Goal: Information Seeking & Learning: Learn about a topic

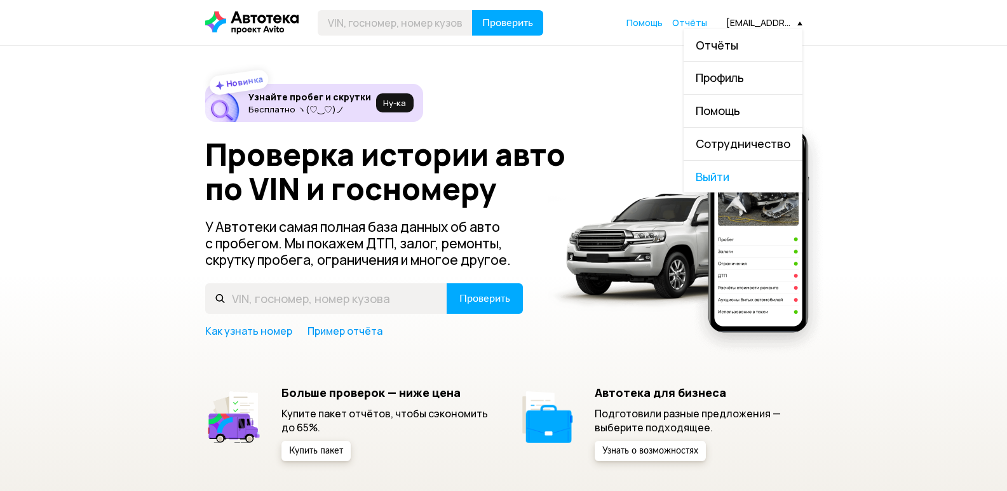
click at [744, 43] on link "Отчёты" at bounding box center [743, 45] width 119 height 32
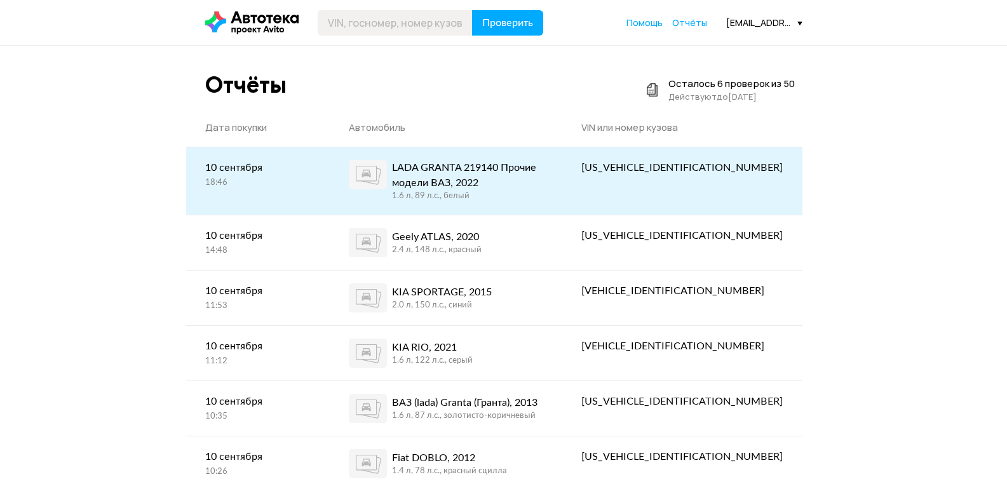
click at [544, 186] on div "LADA GRANTA 219140 Прочие модели ВАЗ, 2022" at bounding box center [468, 175] width 152 height 30
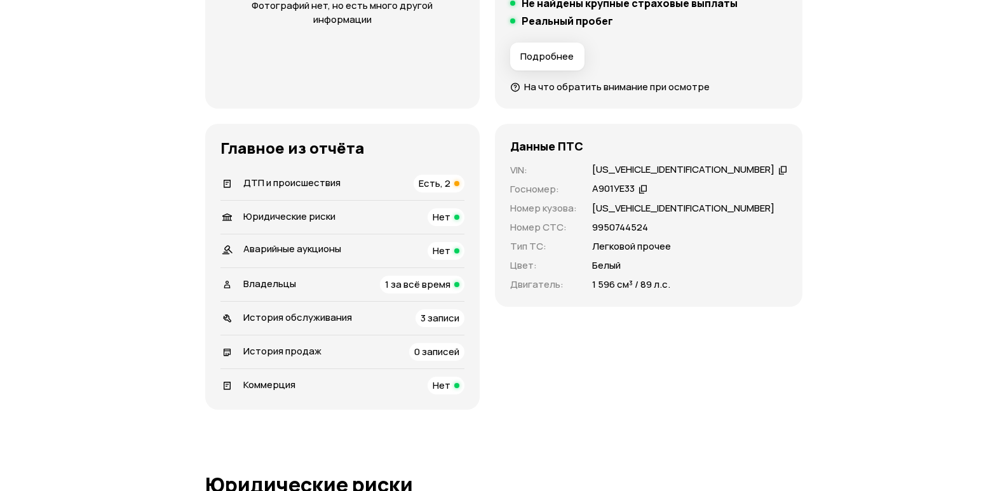
click at [430, 179] on div "ДТП и происшествия Есть, 2" at bounding box center [342, 184] width 244 height 18
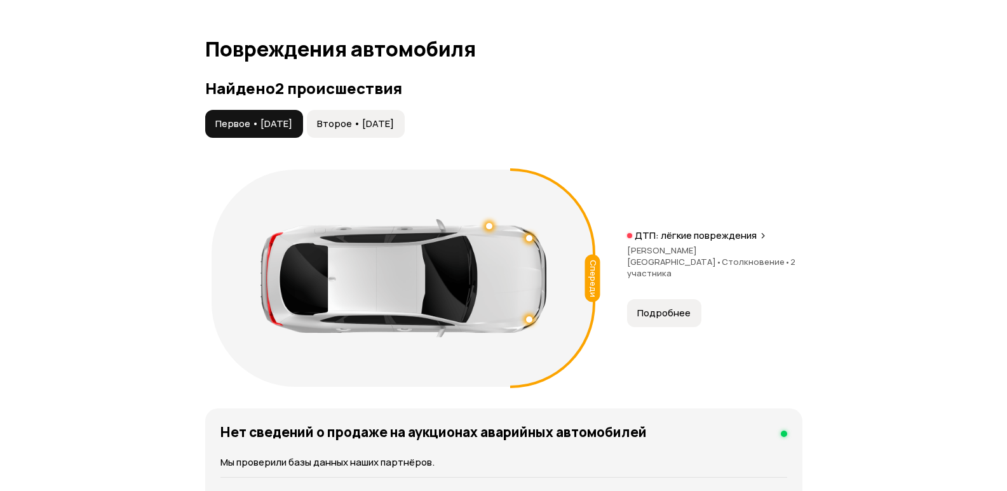
scroll to position [1361, 0]
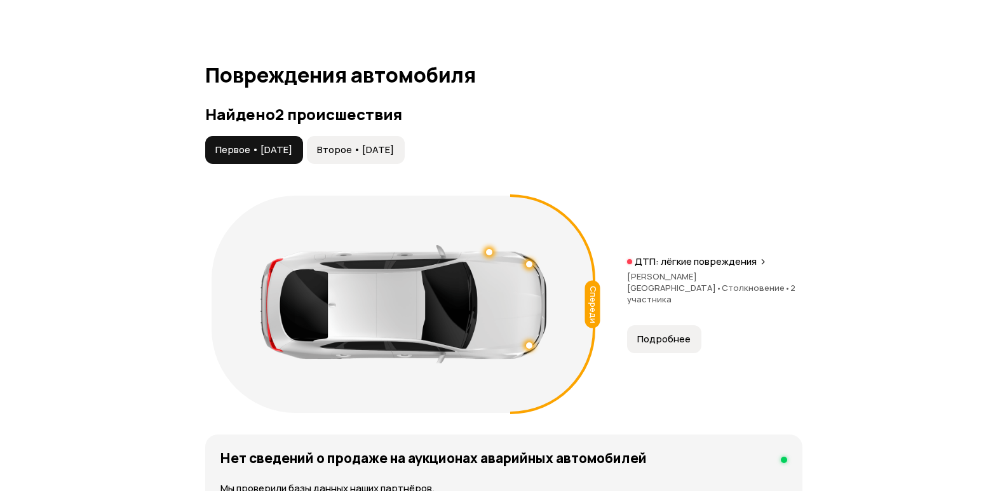
click at [395, 156] on button "Второе • [DATE]" at bounding box center [356, 150] width 98 height 28
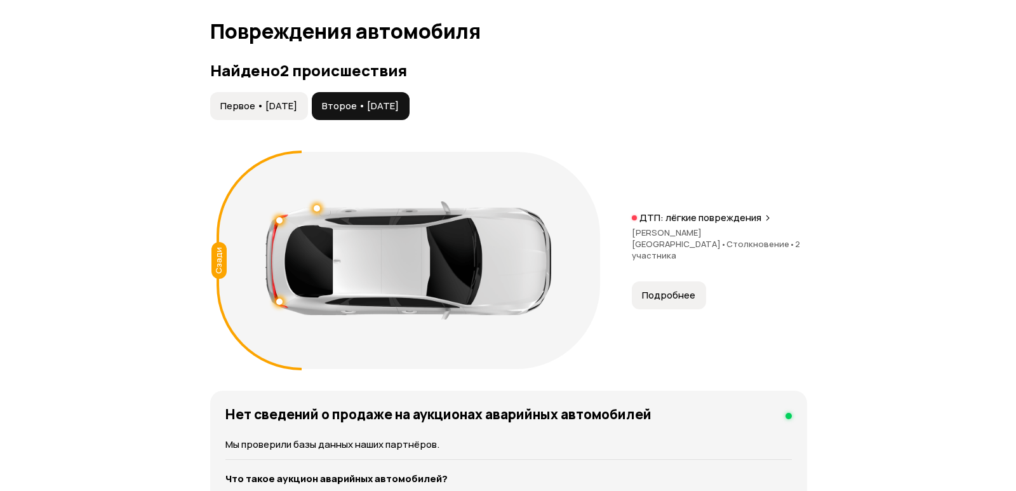
scroll to position [1424, 0]
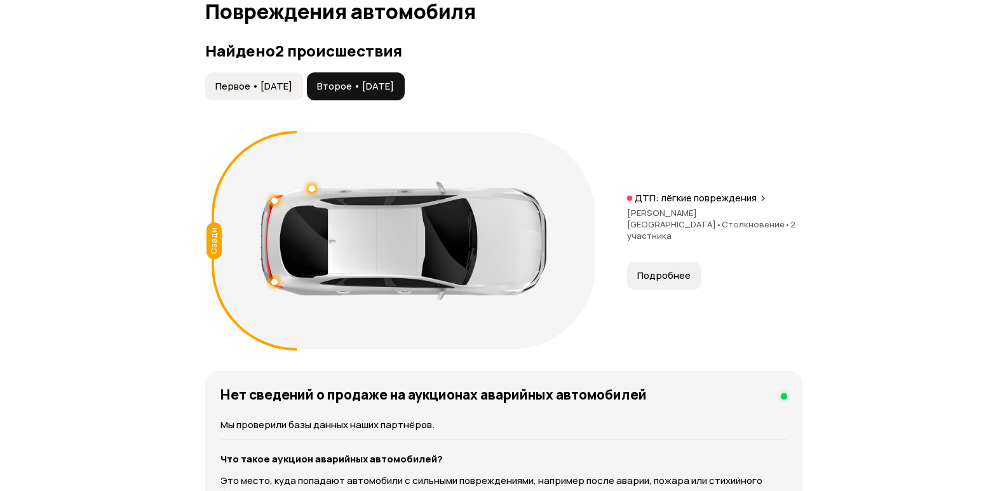
click at [277, 88] on span "Первое • [DATE]" at bounding box center [253, 86] width 77 height 13
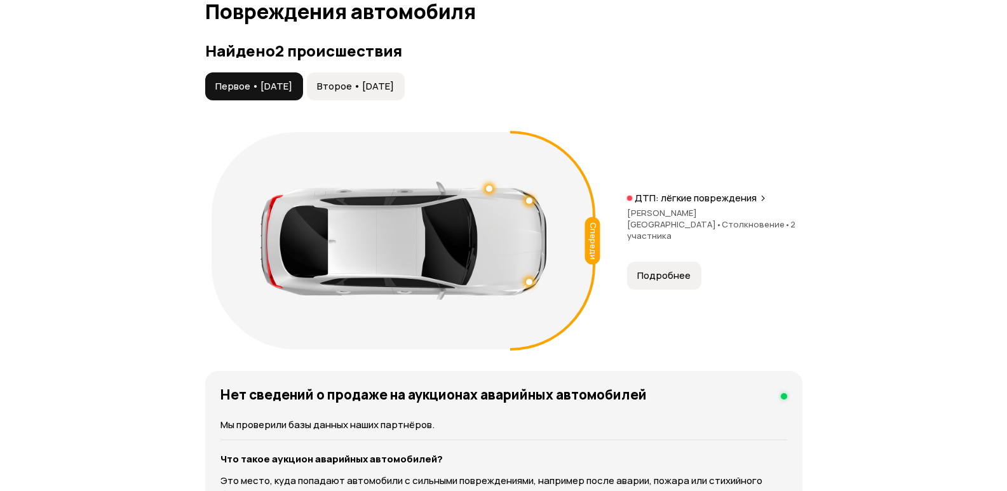
click at [663, 273] on span "Подробнее" at bounding box center [663, 275] width 53 height 13
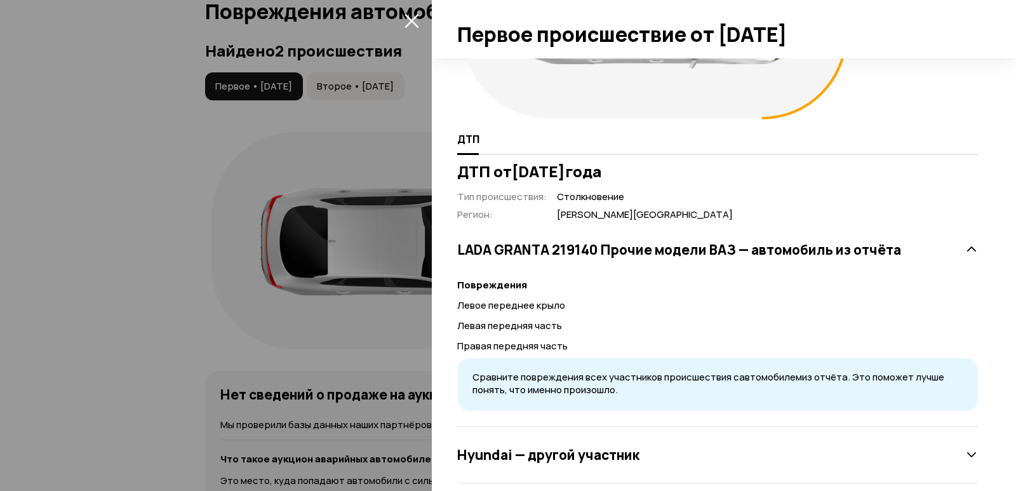
scroll to position [182, 0]
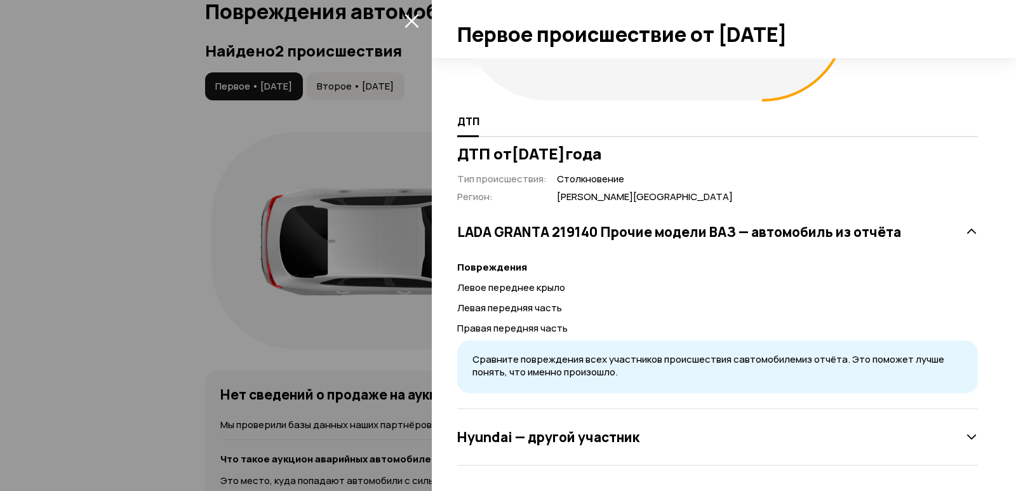
click at [966, 440] on icon at bounding box center [972, 437] width 13 height 13
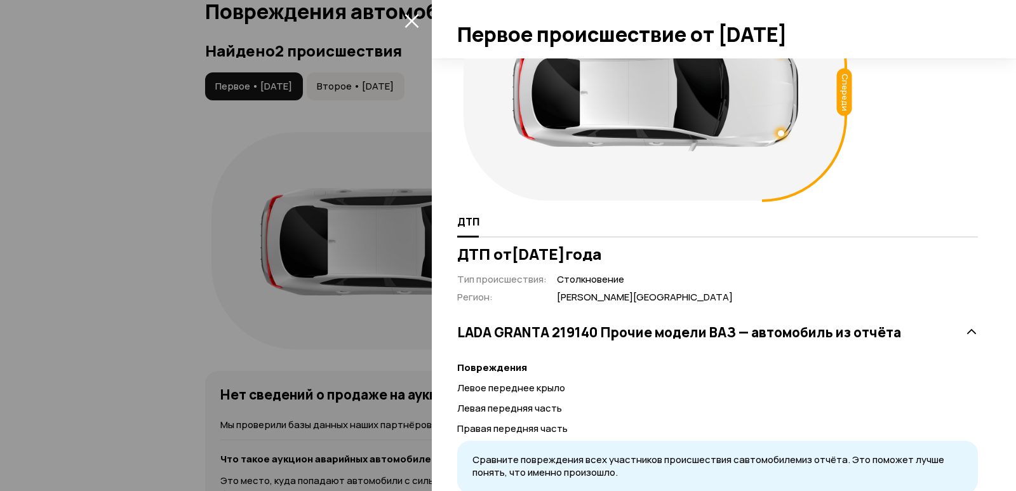
scroll to position [0, 0]
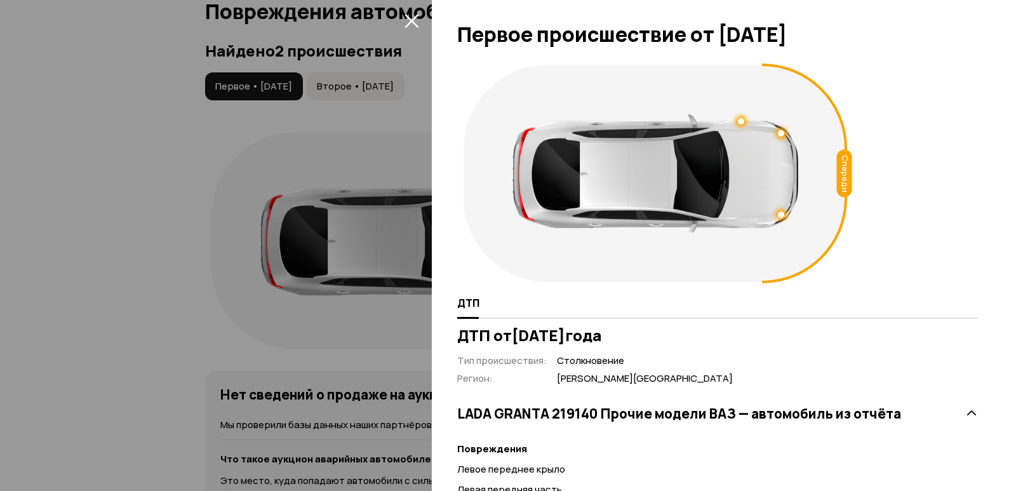
click at [417, 21] on icon "закрыть" at bounding box center [412, 20] width 15 height 15
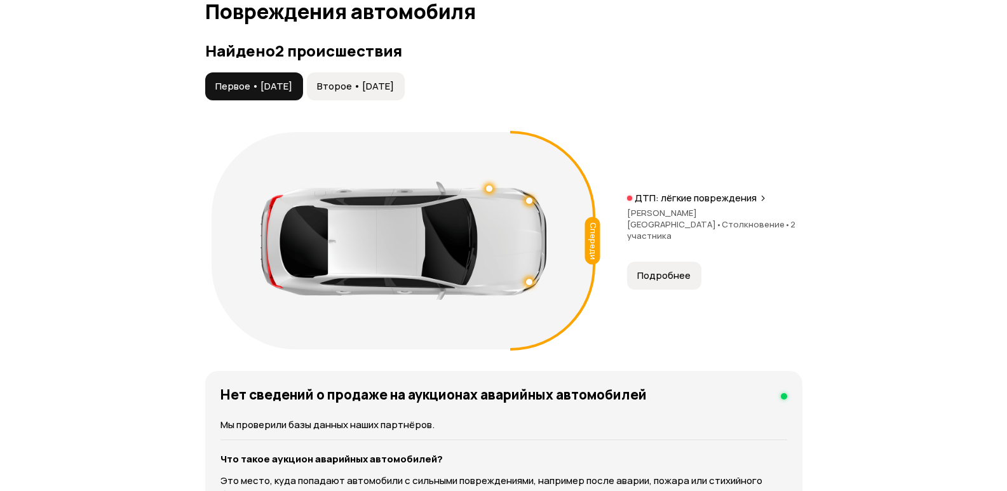
click at [367, 82] on span "Второе • [DATE]" at bounding box center [355, 86] width 77 height 13
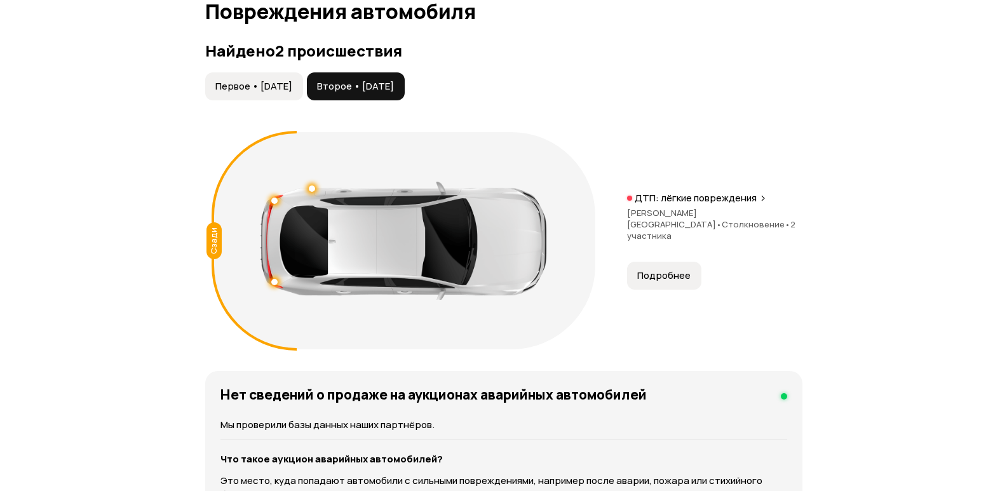
click at [681, 269] on span "Подробнее" at bounding box center [663, 275] width 53 height 13
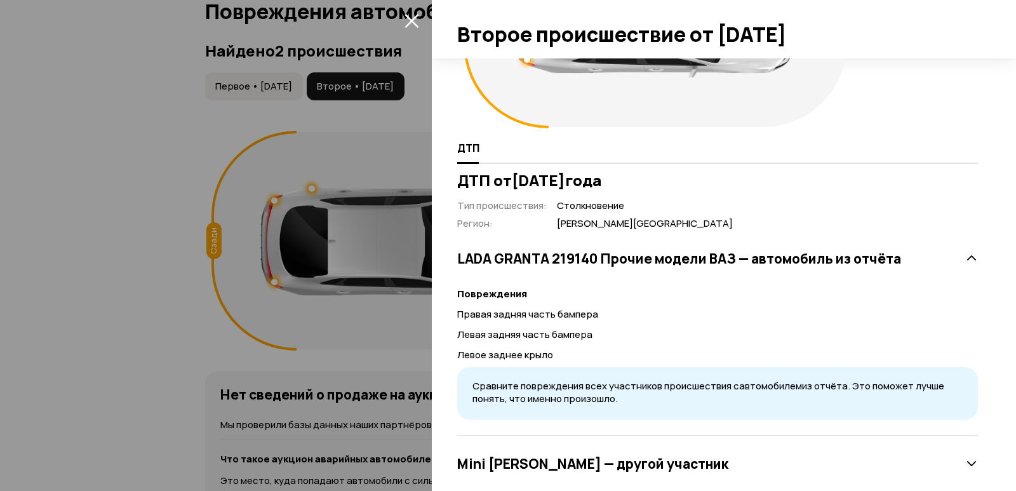
scroll to position [182, 0]
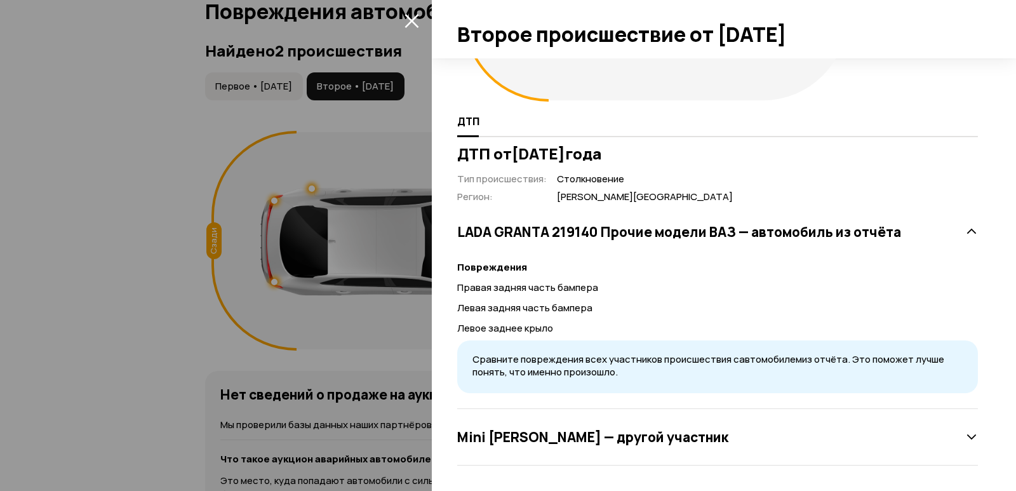
click at [651, 435] on h3 "[PERSON_NAME] — другой участник" at bounding box center [592, 437] width 271 height 17
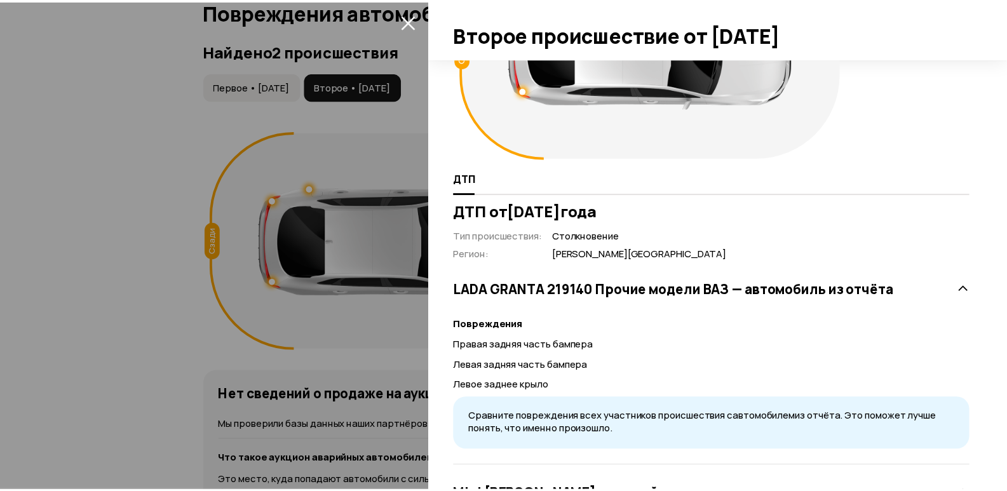
scroll to position [0, 0]
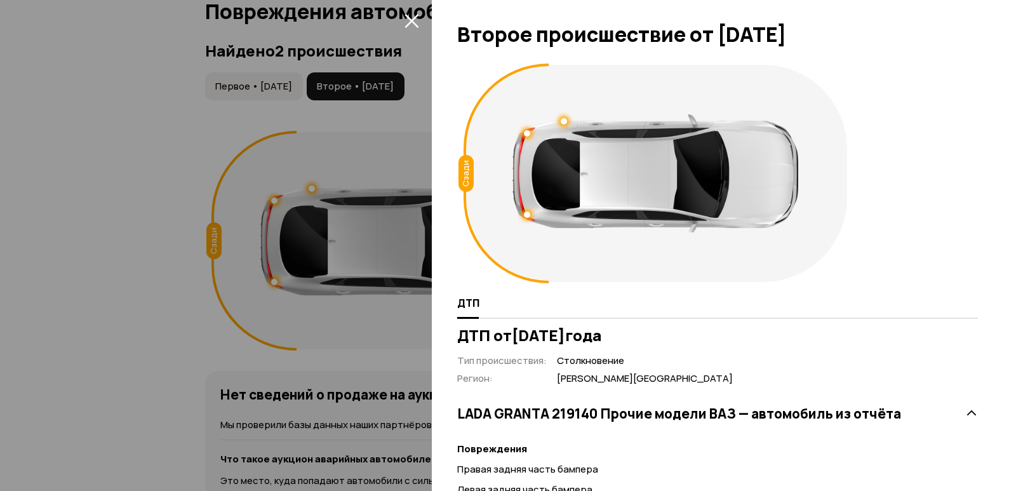
click at [409, 21] on icon "закрыть" at bounding box center [412, 20] width 15 height 15
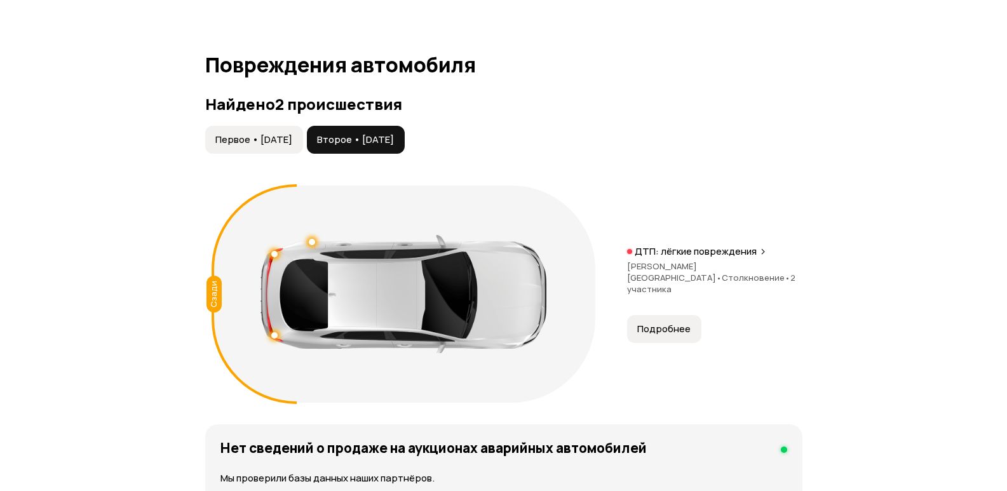
scroll to position [1361, 0]
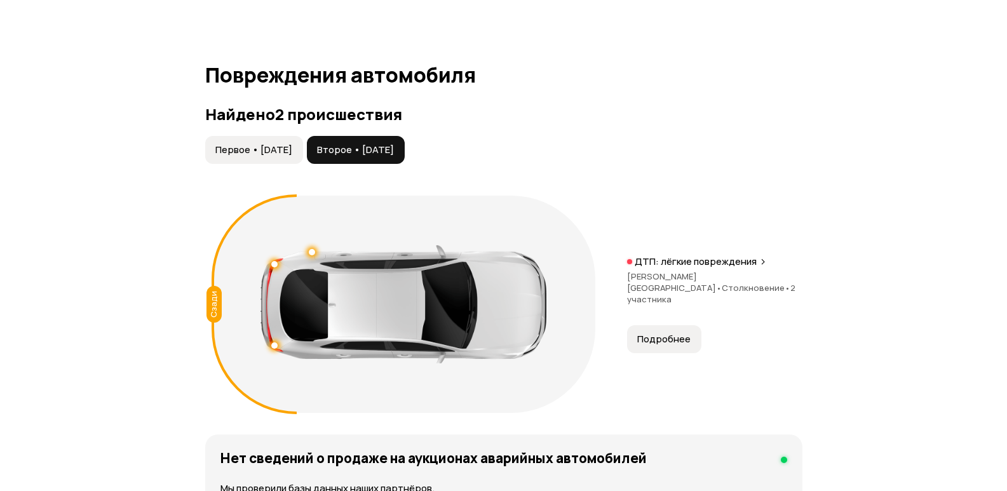
click at [283, 147] on span "Первое • [DATE]" at bounding box center [253, 150] width 77 height 13
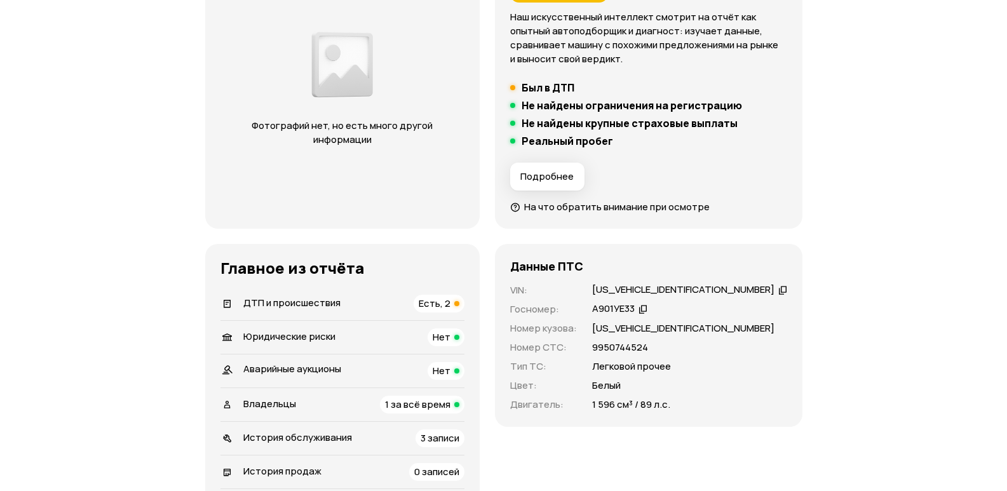
scroll to position [281, 0]
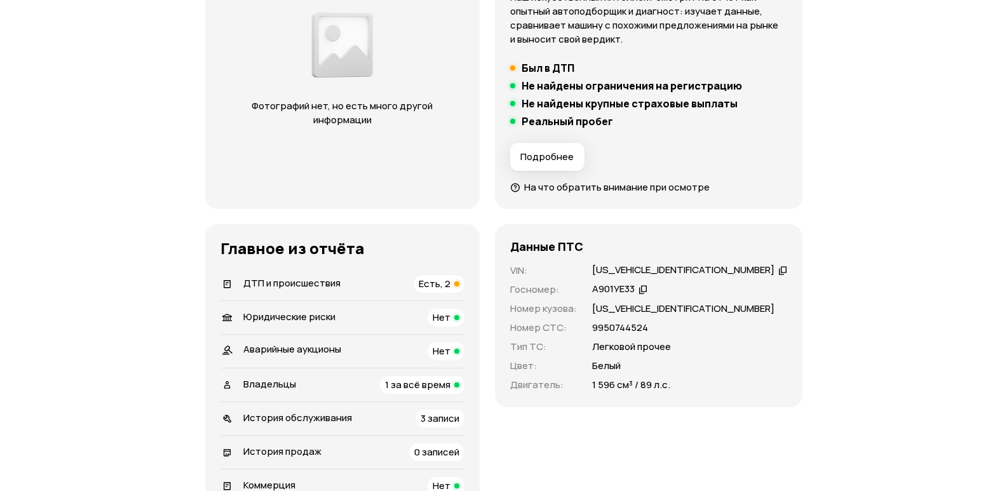
click at [290, 283] on span "ДТП и происшествия" at bounding box center [291, 282] width 97 height 13
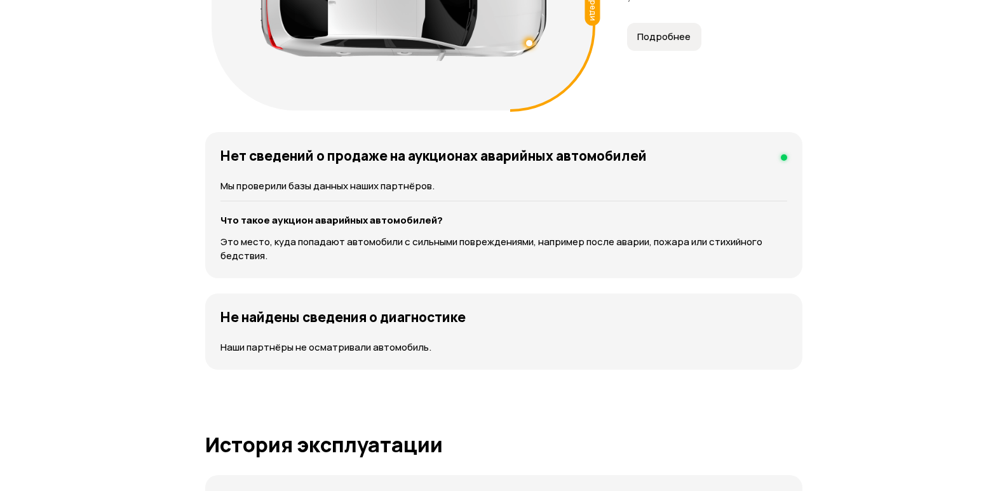
scroll to position [1678, 0]
